Goal: Task Accomplishment & Management: Manage account settings

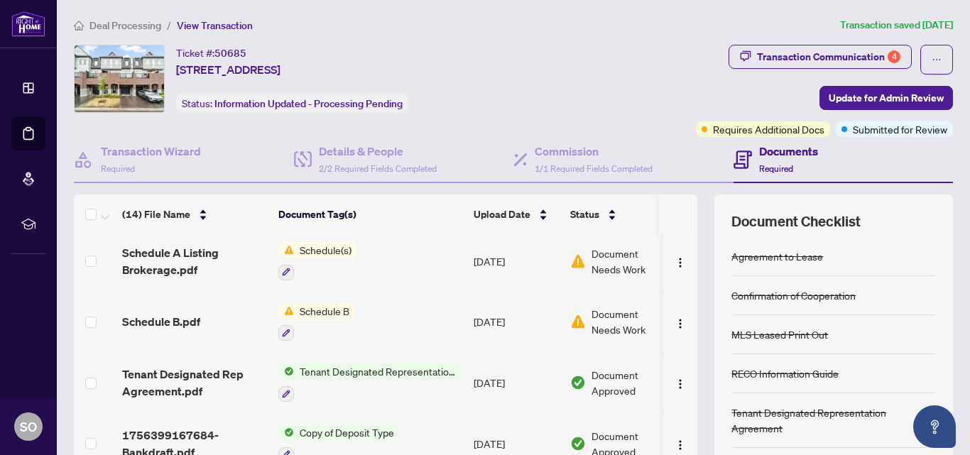
scroll to position [139, 0]
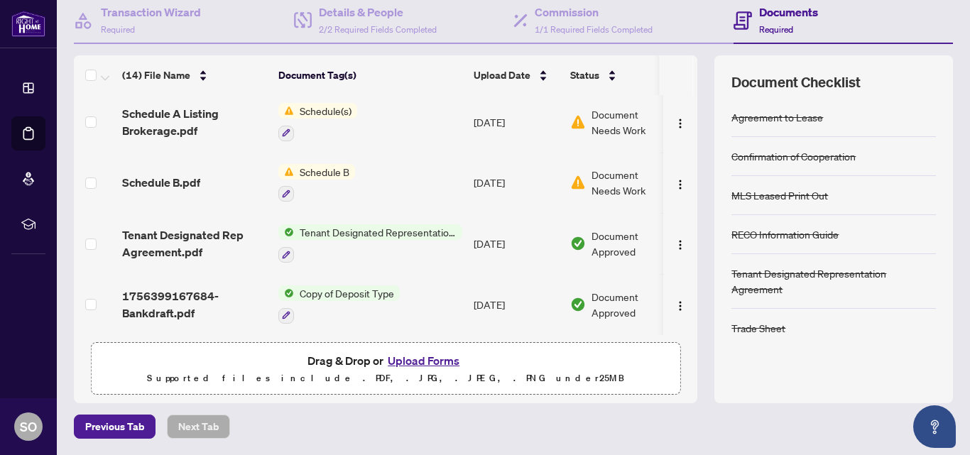
click at [430, 360] on button "Upload Forms" at bounding box center [423, 361] width 80 height 18
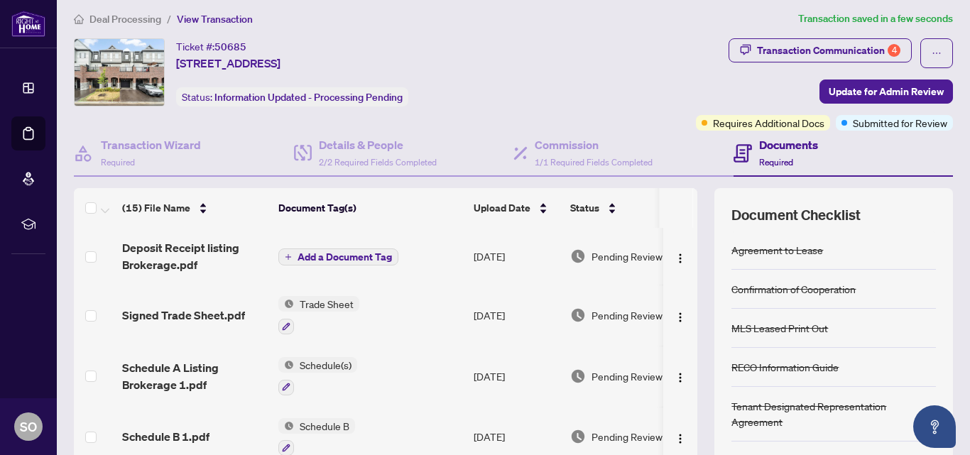
scroll to position [0, 0]
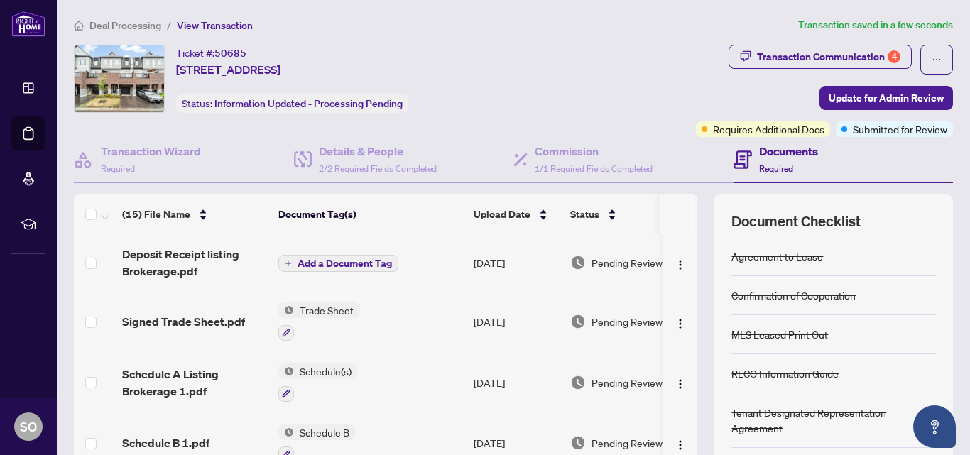
click at [348, 258] on span "Add a Document Tag" at bounding box center [345, 263] width 94 height 10
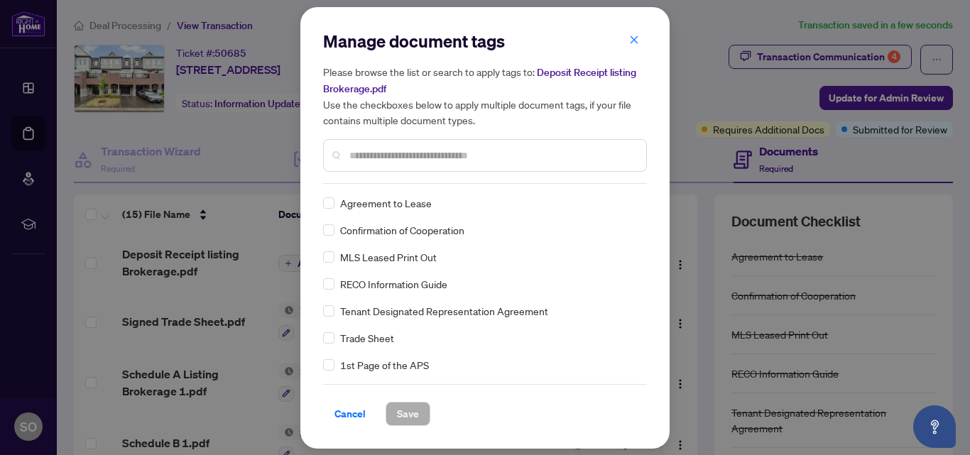
click at [365, 178] on div "Manage document tags Please browse the list or search to apply tags to: Deposit…" at bounding box center [485, 107] width 324 height 154
click at [369, 155] on input "text" at bounding box center [491, 156] width 285 height 16
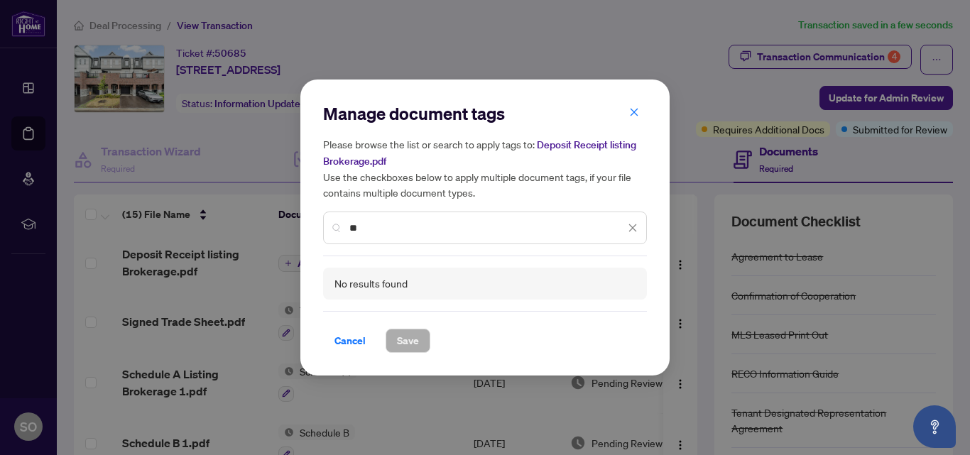
type input "*"
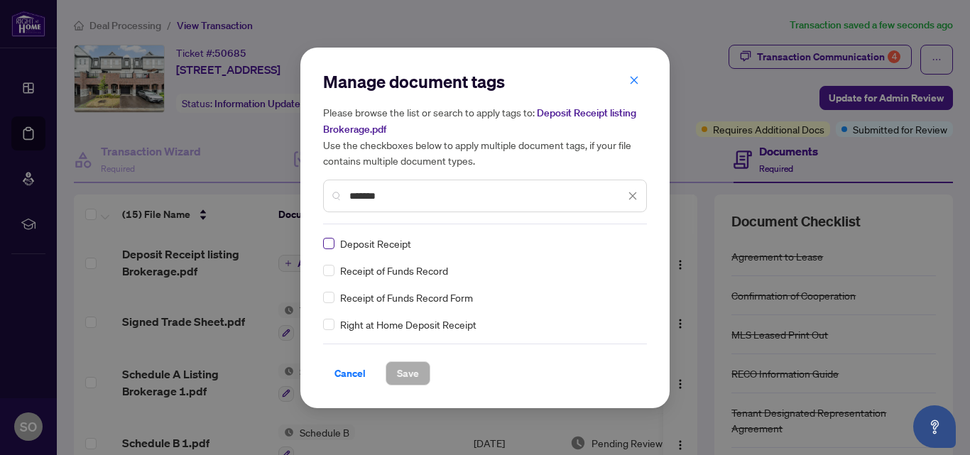
type input "*******"
click at [409, 373] on span "Save" at bounding box center [408, 373] width 22 height 23
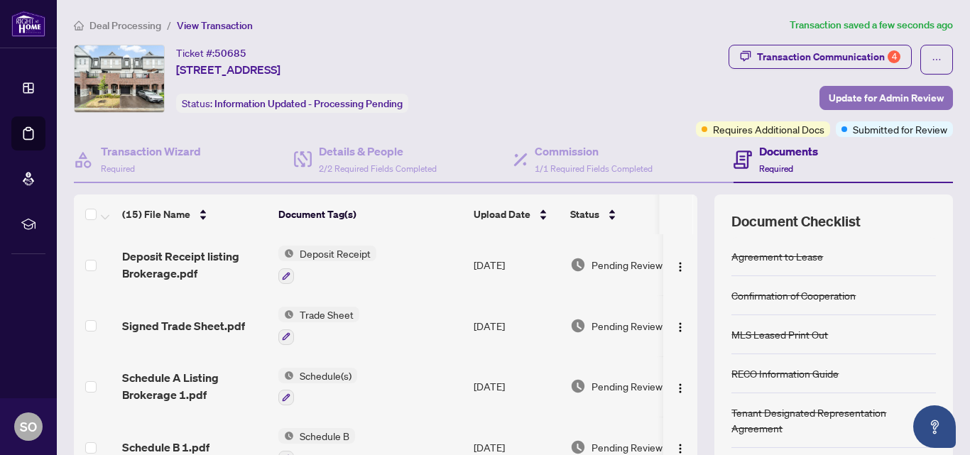
click at [836, 96] on span "Update for Admin Review" at bounding box center [886, 98] width 115 height 23
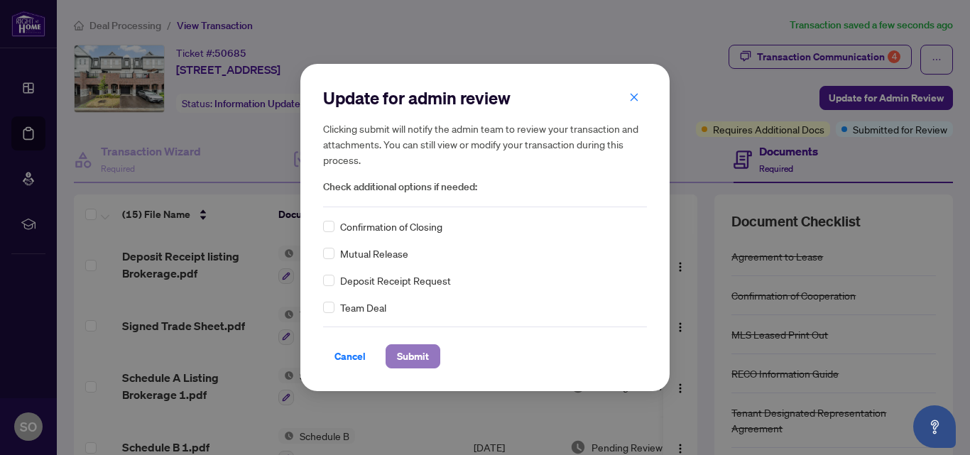
click at [413, 354] on span "Submit" at bounding box center [413, 356] width 32 height 23
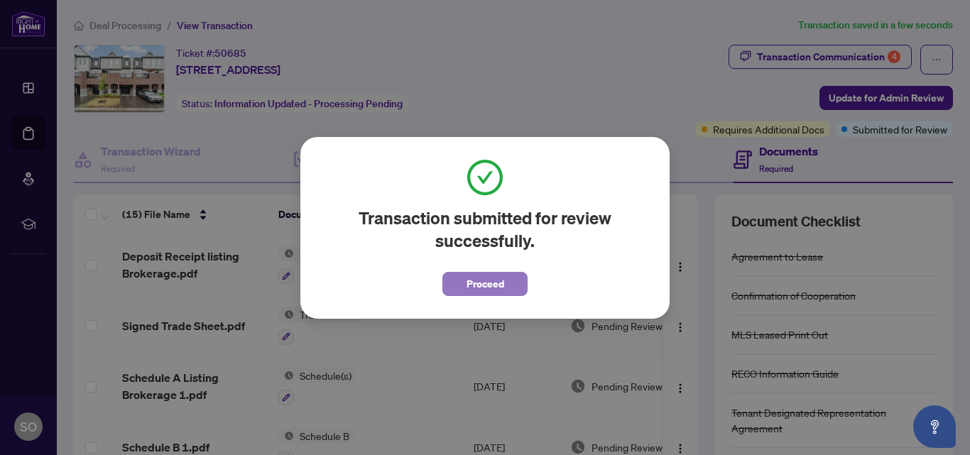
click at [493, 283] on span "Proceed" at bounding box center [486, 284] width 38 height 23
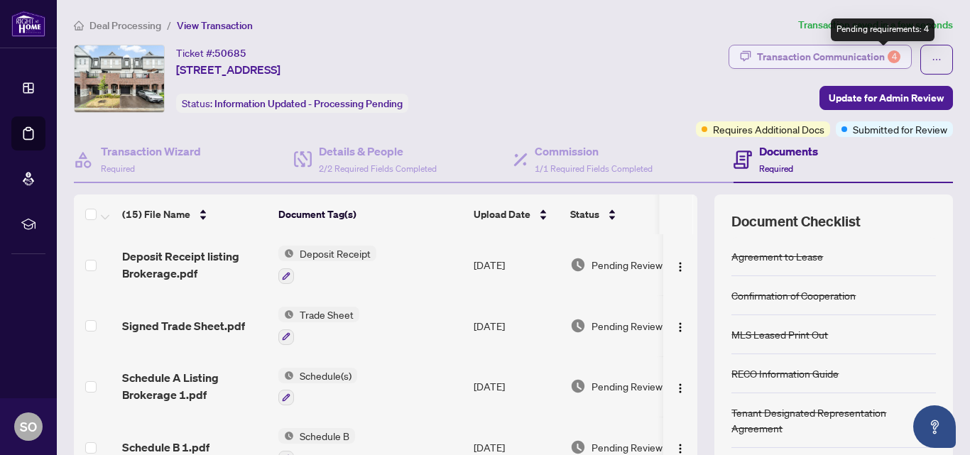
click at [888, 55] on div "4" at bounding box center [894, 56] width 13 height 13
type textarea "**********"
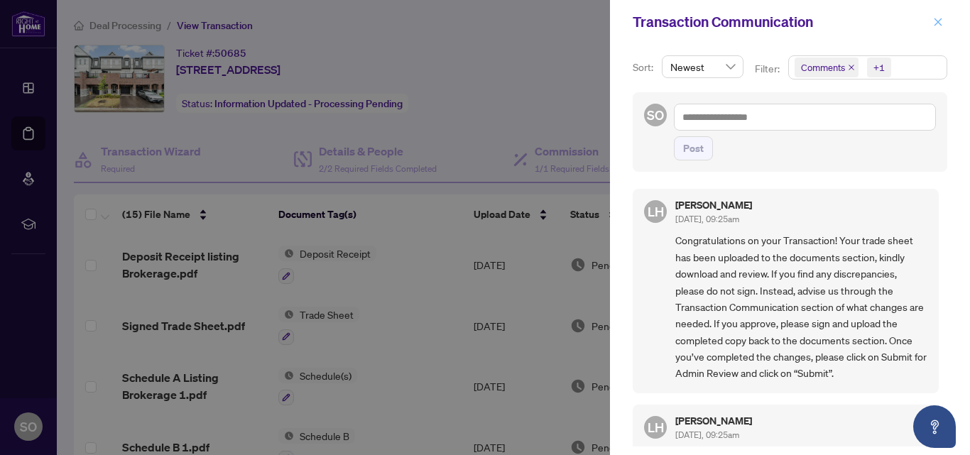
click at [937, 23] on icon "close" at bounding box center [938, 22] width 10 height 10
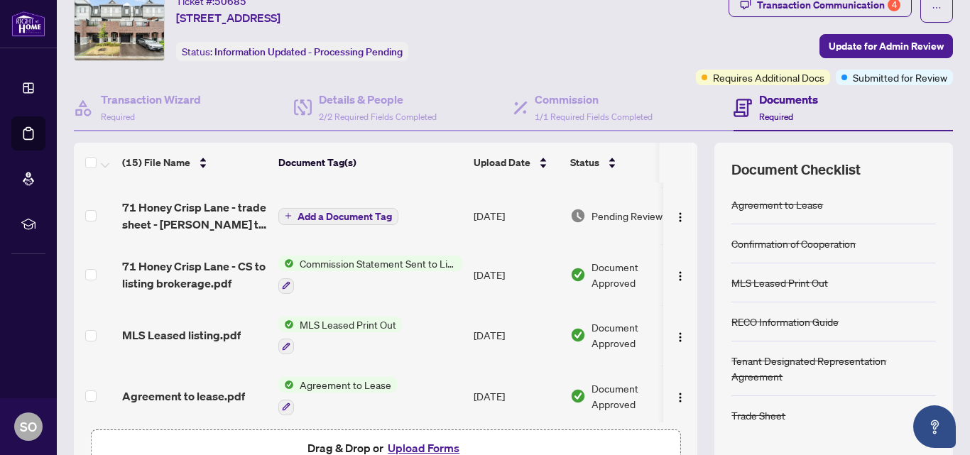
scroll to position [240, 0]
click at [575, 262] on div "Document Approved" at bounding box center [624, 273] width 109 height 31
